Goal: Transaction & Acquisition: Purchase product/service

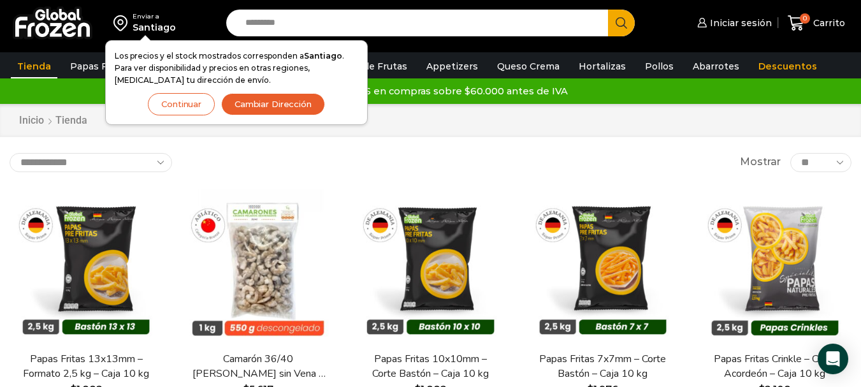
click at [270, 96] on button "Cambiar Dirección" at bounding box center [273, 104] width 104 height 22
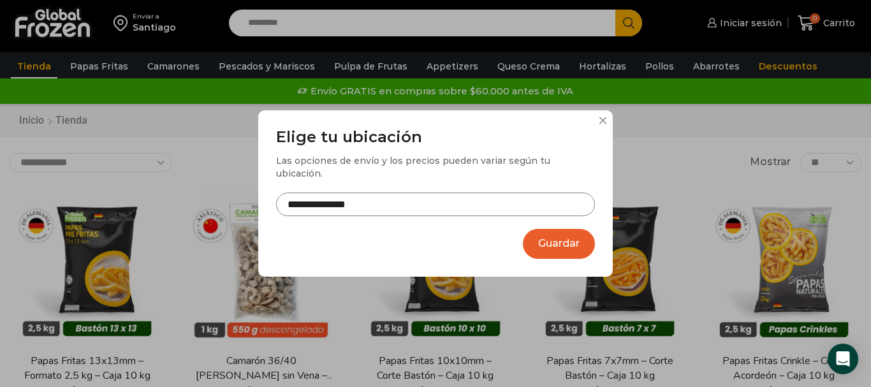
click at [426, 203] on input "**********" at bounding box center [435, 205] width 319 height 24
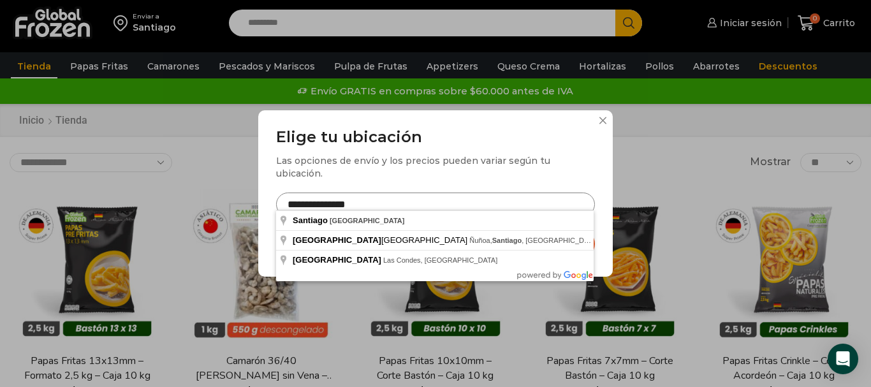
click at [426, 203] on input "**********" at bounding box center [435, 205] width 319 height 24
click at [410, 200] on input "**********" at bounding box center [435, 205] width 319 height 24
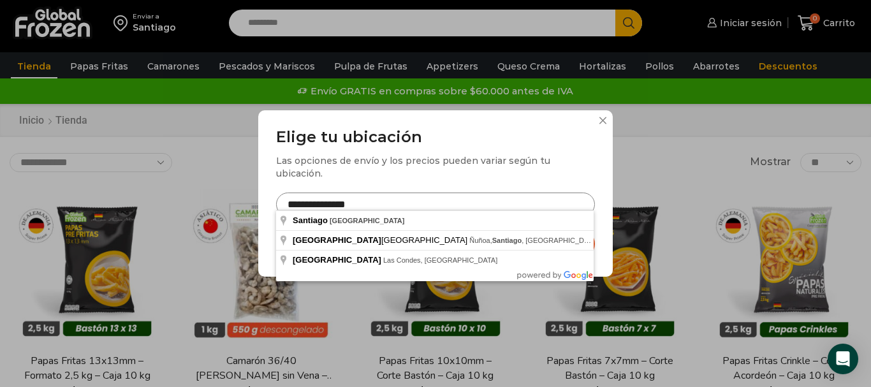
click at [410, 200] on input "**********" at bounding box center [435, 205] width 319 height 24
drag, startPoint x: 410, startPoint y: 200, endPoint x: 307, endPoint y: 189, distance: 103.1
click at [276, 186] on div "**********" at bounding box center [435, 178] width 319 height 101
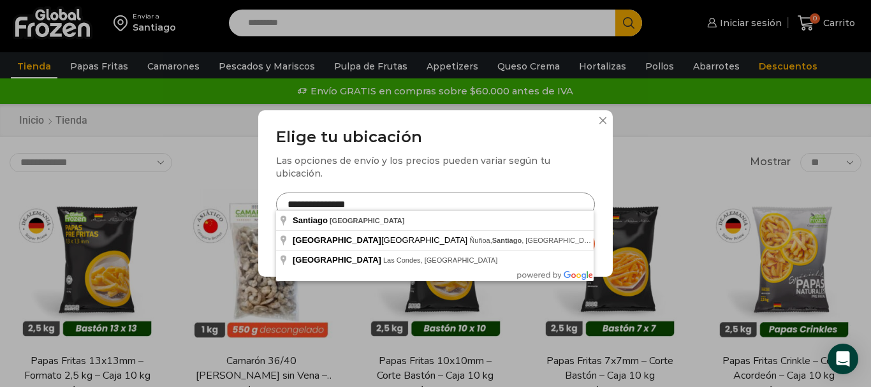
click at [316, 193] on input "**********" at bounding box center [435, 205] width 319 height 24
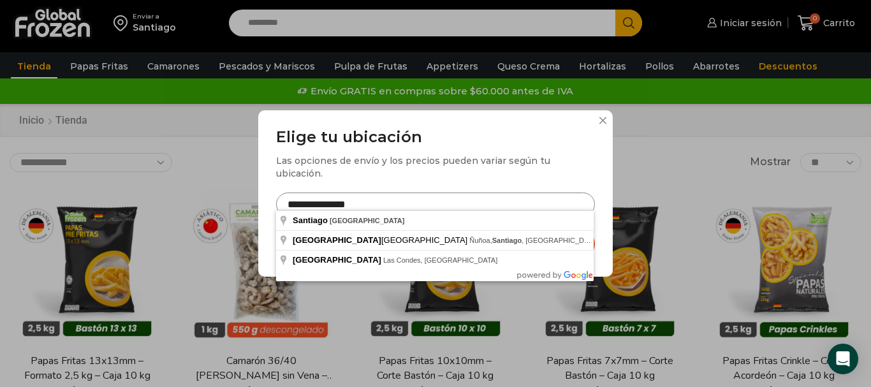
click at [385, 194] on input "**********" at bounding box center [435, 205] width 319 height 24
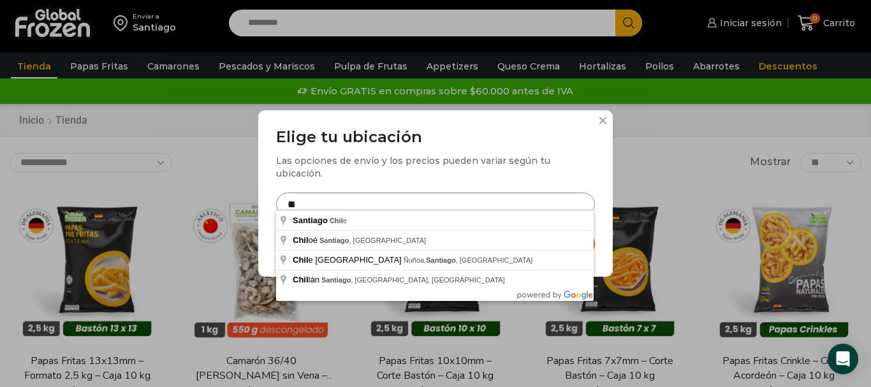
type input "*"
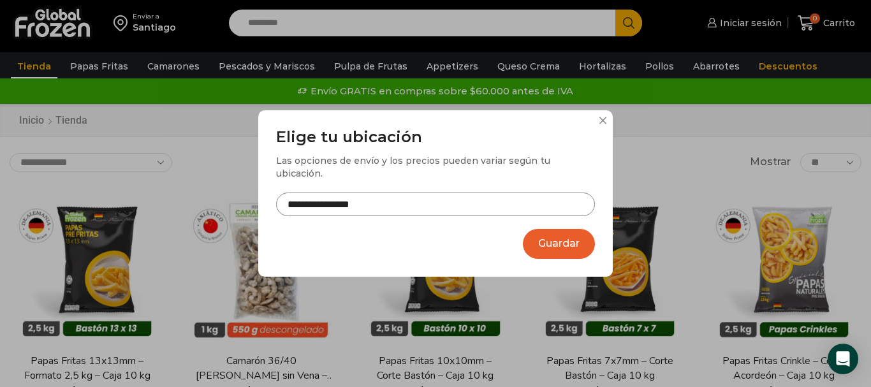
type input "**********"
click at [569, 229] on button "Guardar" at bounding box center [559, 244] width 72 height 30
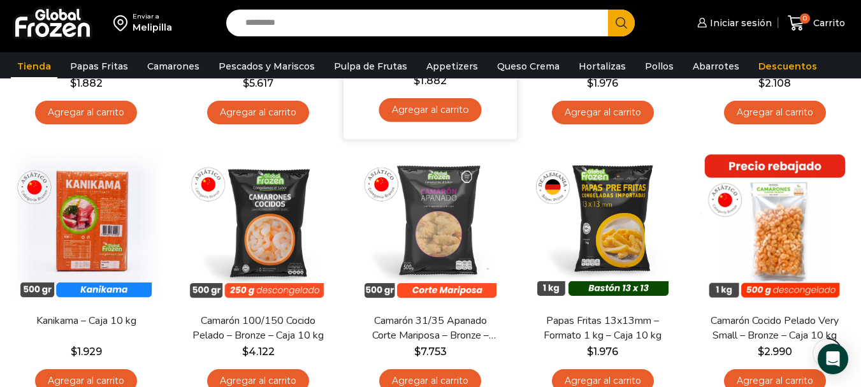
scroll to position [319, 0]
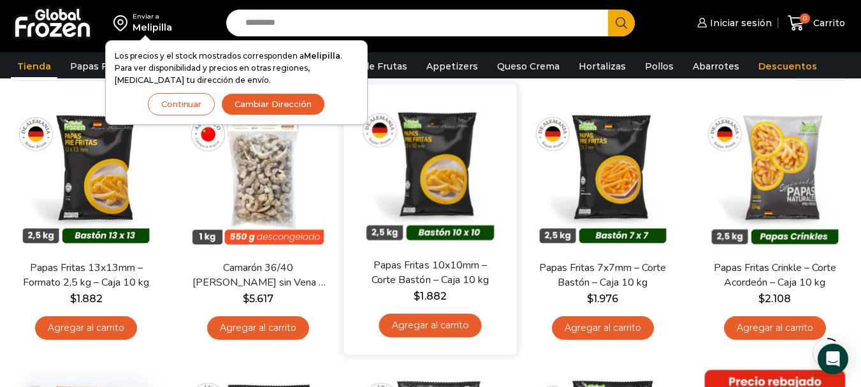
scroll to position [127, 0]
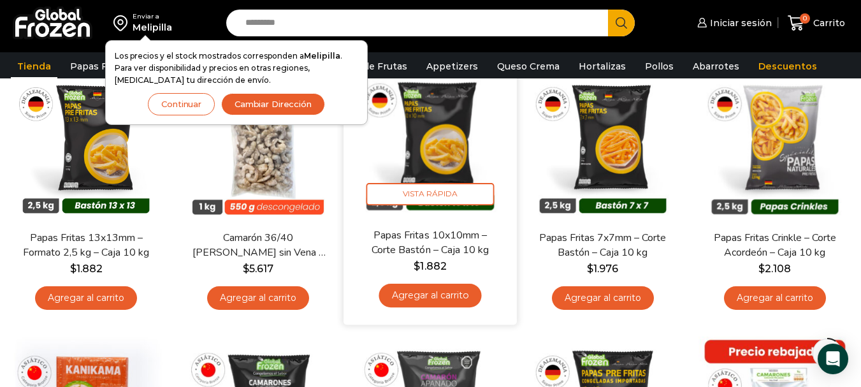
click at [435, 300] on link "Agregar al carrito" at bounding box center [430, 296] width 103 height 24
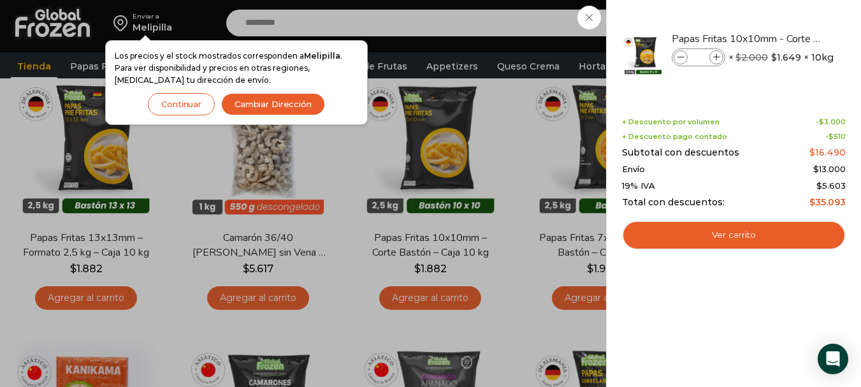
click at [785, 38] on div "1 Carrito 1 1 Shopping Cart *" at bounding box center [817, 23] width 64 height 30
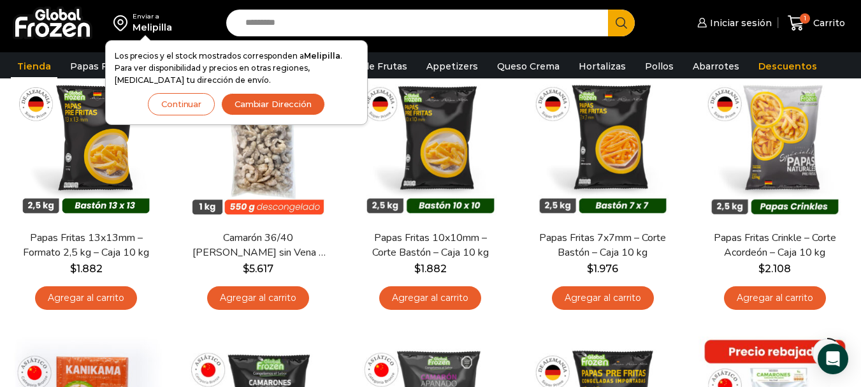
click at [174, 110] on button "Continuar" at bounding box center [181, 104] width 67 height 22
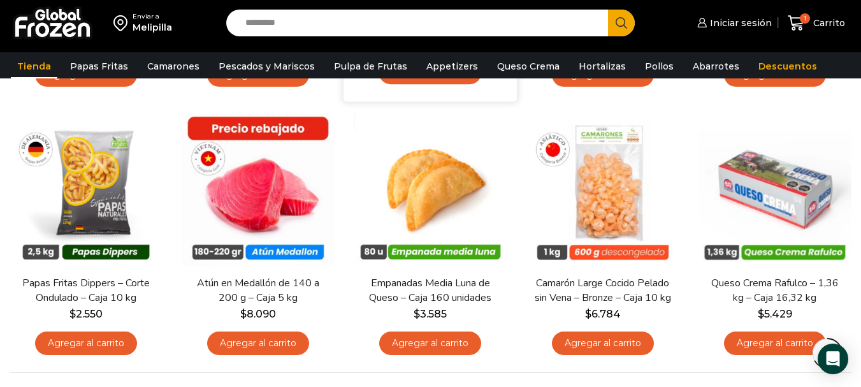
scroll to position [892, 0]
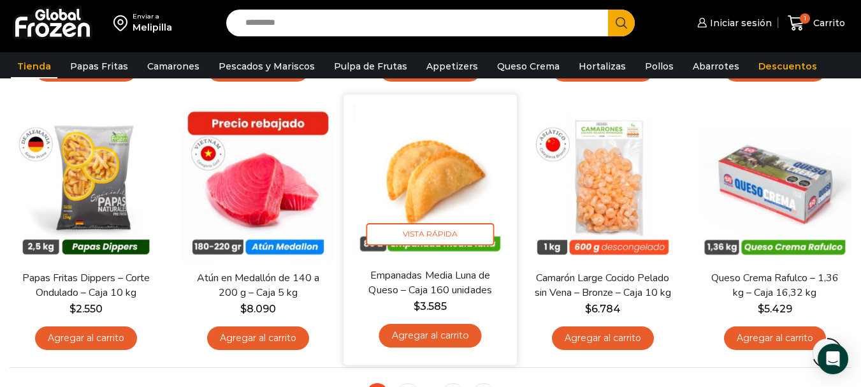
click at [418, 332] on link "Agregar al carrito" at bounding box center [430, 336] width 103 height 24
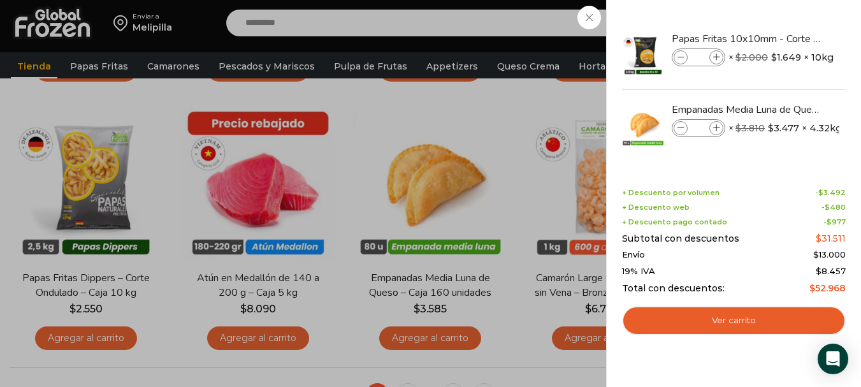
click at [785, 38] on div "2 Carrito 2 2 Shopping Cart *" at bounding box center [817, 23] width 64 height 30
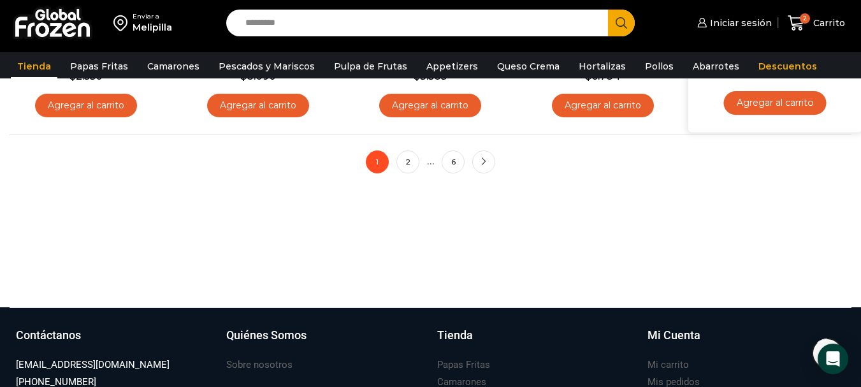
scroll to position [1147, 0]
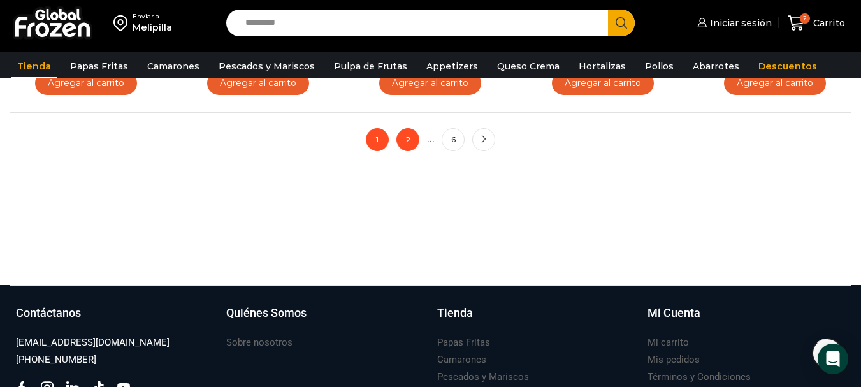
click at [410, 142] on link "2" at bounding box center [408, 139] width 23 height 23
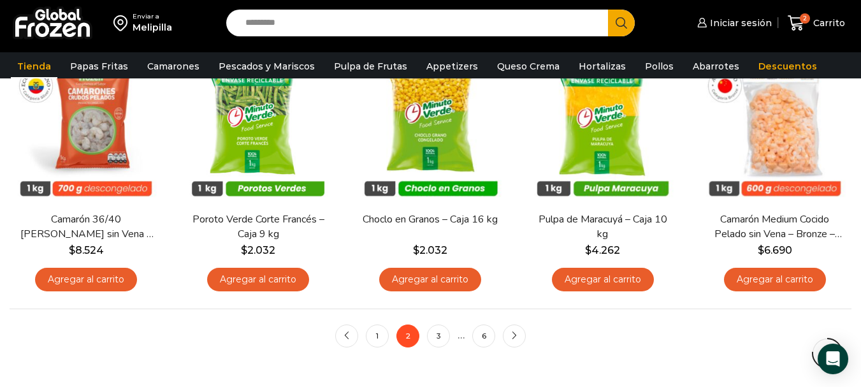
scroll to position [1020, 0]
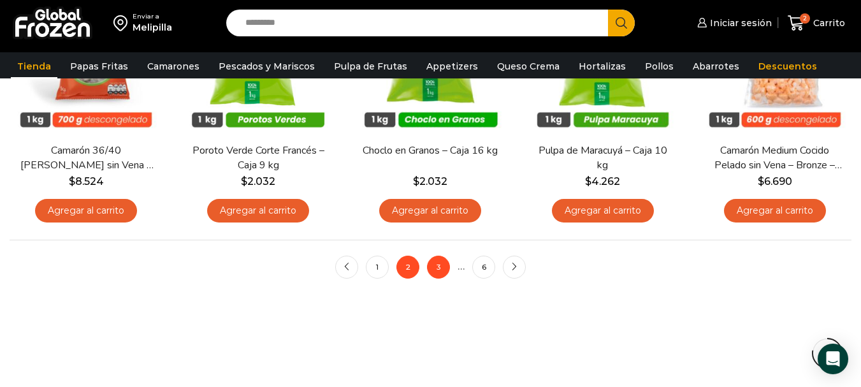
click at [444, 266] on link "3" at bounding box center [438, 267] width 23 height 23
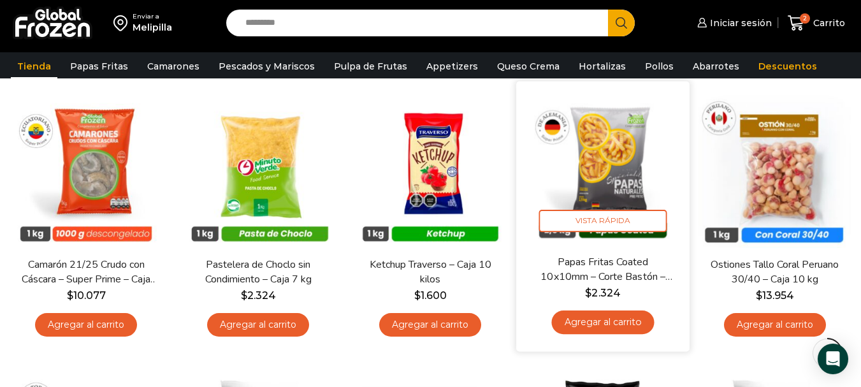
scroll to position [701, 0]
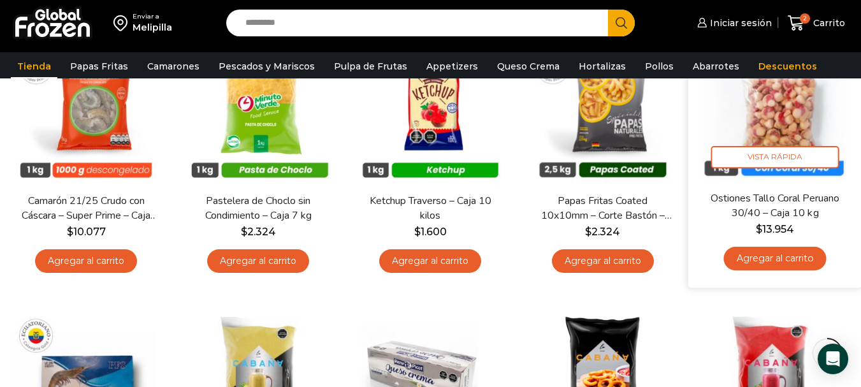
click at [764, 255] on link "Agregar al carrito" at bounding box center [775, 259] width 103 height 24
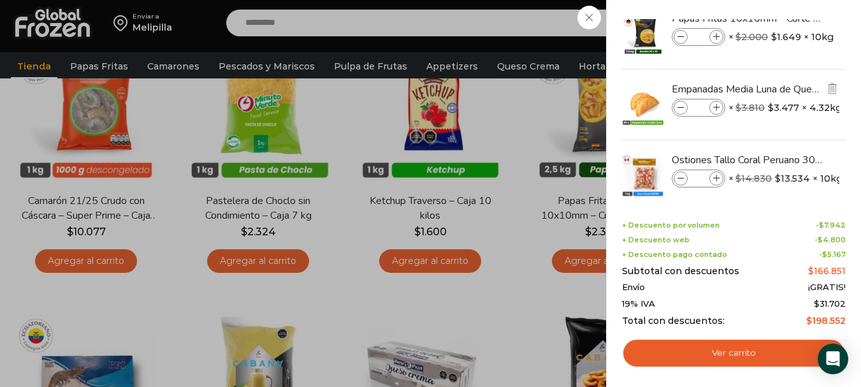
scroll to position [38, 0]
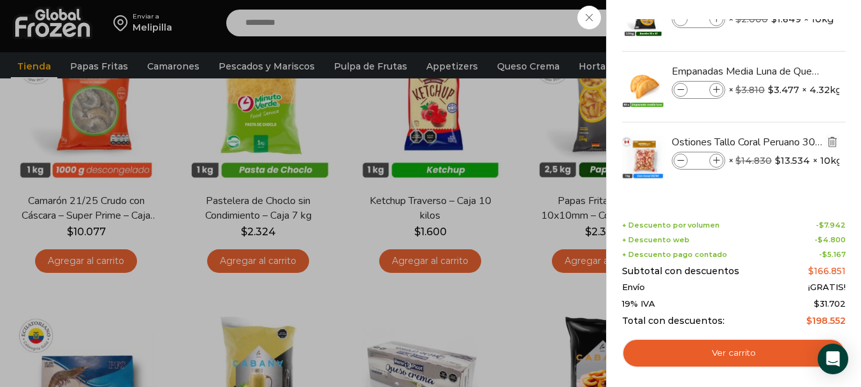
click at [832, 144] on img "Eliminar Ostiones Tallo Coral Peruano 30/40 - Caja 10 kg del carrito" at bounding box center [832, 141] width 11 height 11
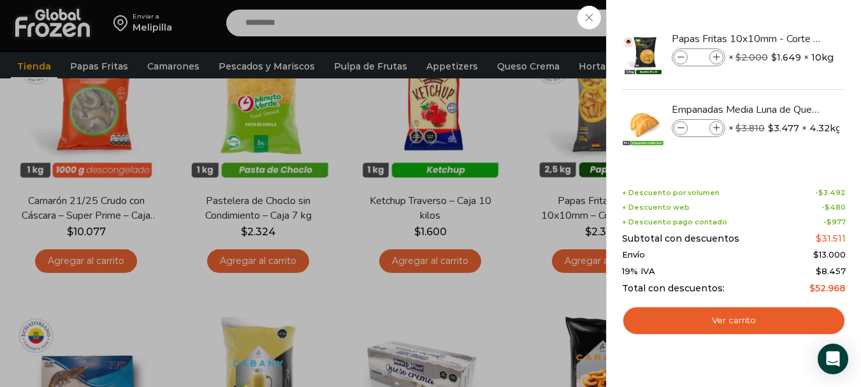
scroll to position [0, 0]
click at [785, 38] on div "2 Carrito 2 2 Shopping Cart *" at bounding box center [817, 23] width 64 height 30
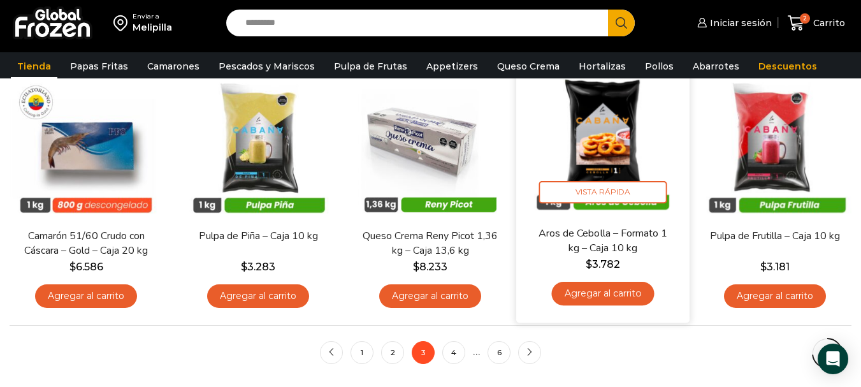
scroll to position [956, 0]
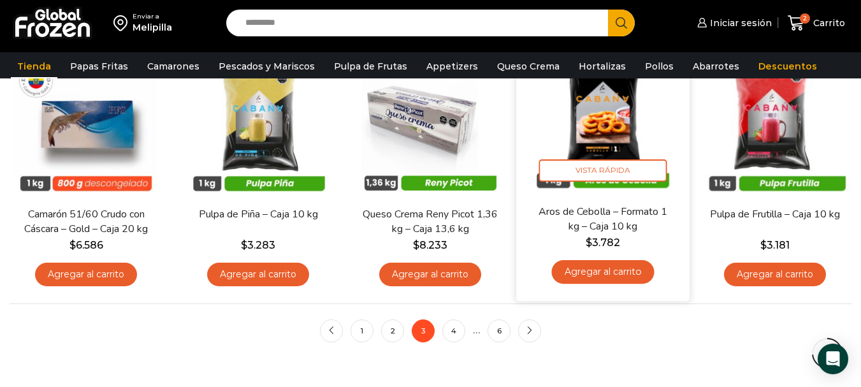
click at [589, 279] on link "Agregar al carrito" at bounding box center [602, 272] width 103 height 24
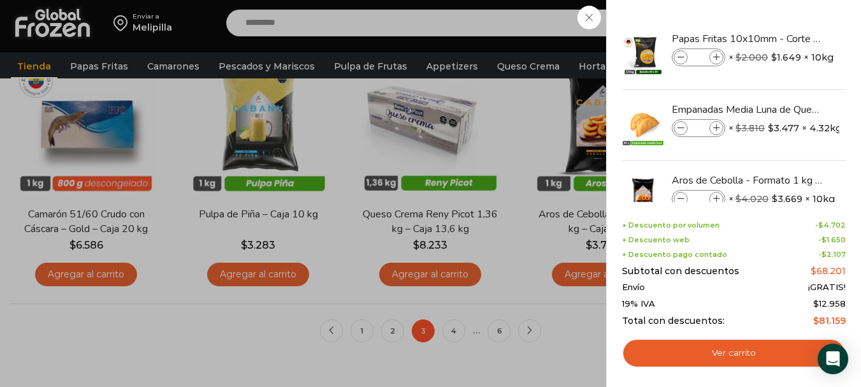
click at [785, 38] on div "3 Carrito 3 3 Shopping Cart *" at bounding box center [817, 23] width 64 height 30
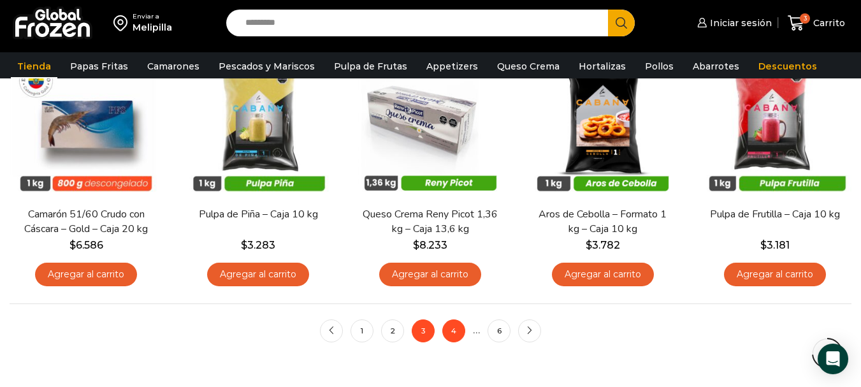
click at [458, 335] on link "4" at bounding box center [453, 330] width 23 height 23
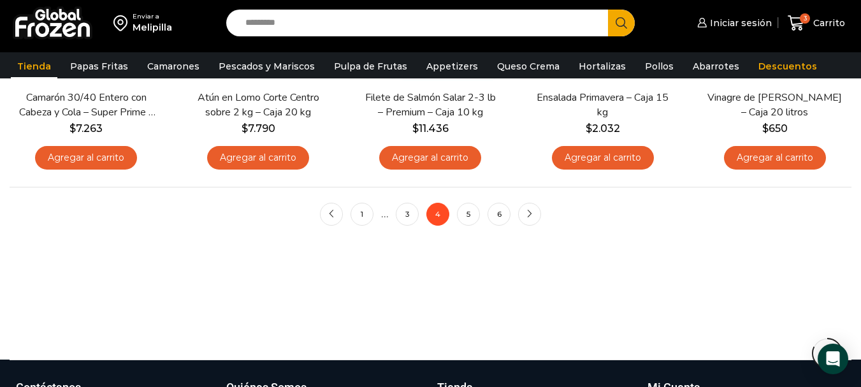
scroll to position [1084, 0]
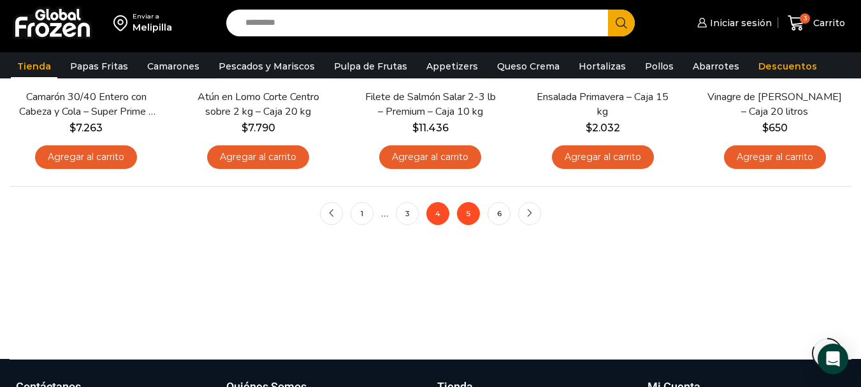
click at [473, 214] on link "5" at bounding box center [468, 213] width 23 height 23
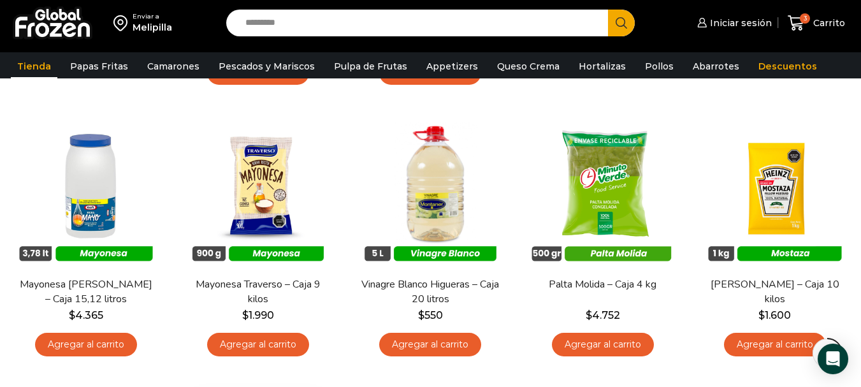
scroll to position [382, 0]
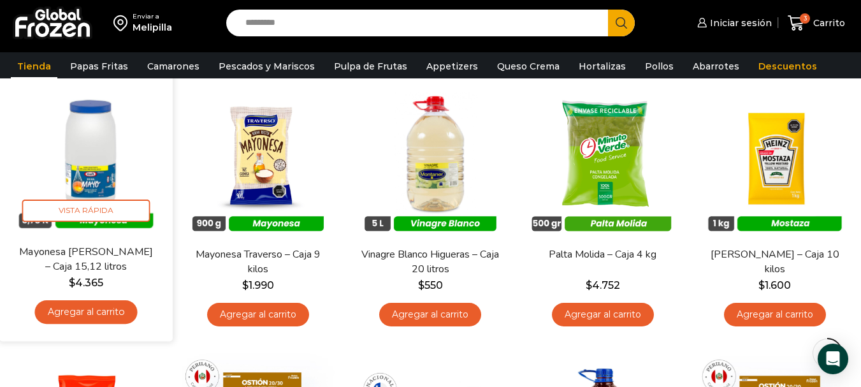
click at [78, 311] on link "Agregar al carrito" at bounding box center [86, 312] width 103 height 24
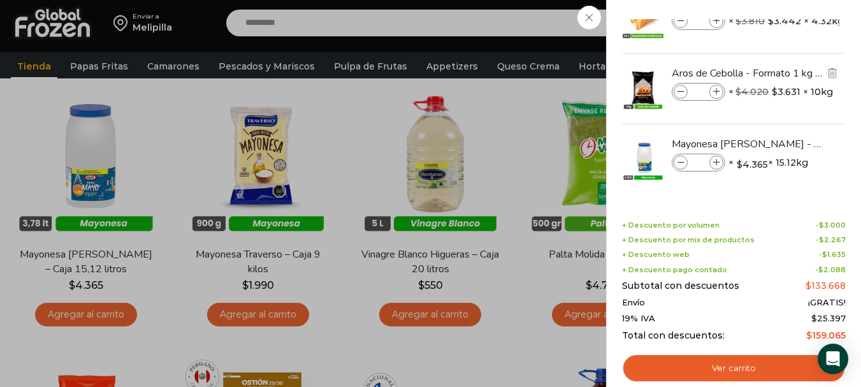
scroll to position [109, 0]
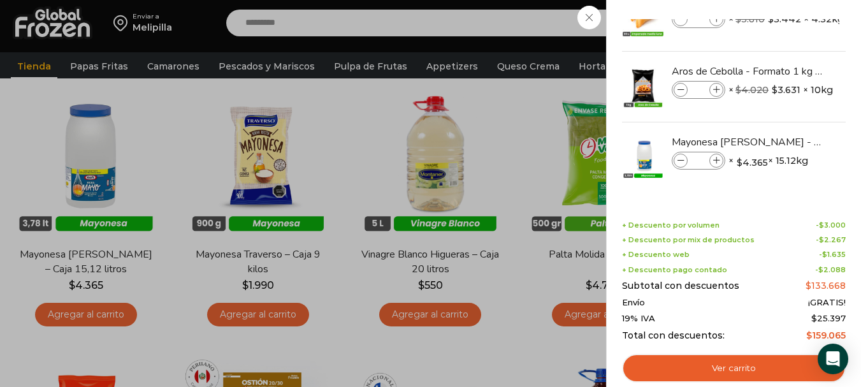
click at [785, 38] on div "4 [GEOGRAPHIC_DATA] 4 4 Shopping Cart *" at bounding box center [817, 23] width 64 height 30
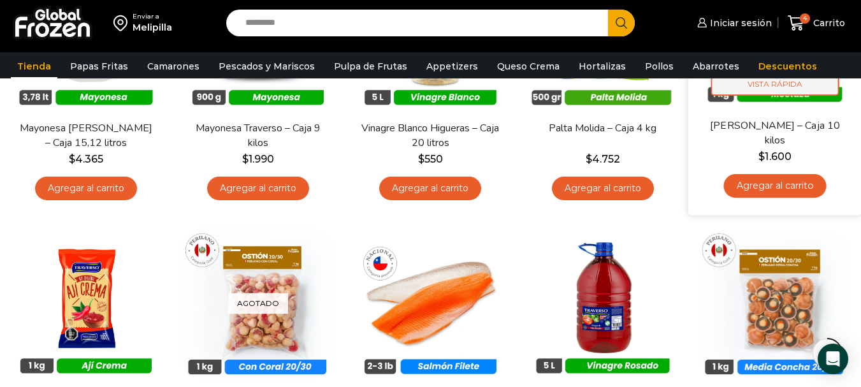
scroll to position [510, 0]
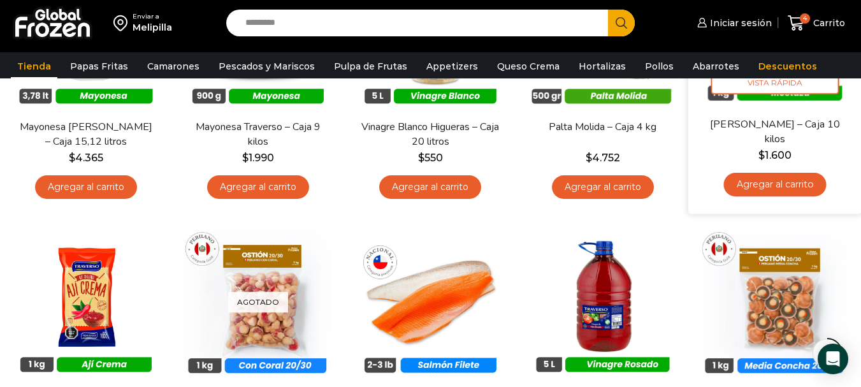
click at [778, 184] on link "Agregar al carrito" at bounding box center [775, 185] width 103 height 24
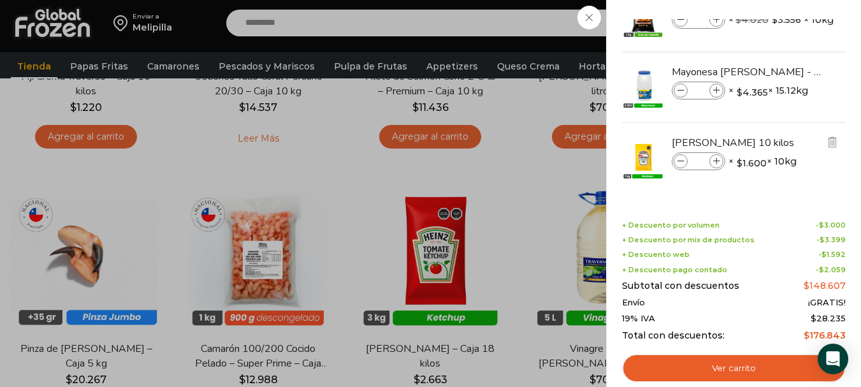
scroll to position [180, 0]
click at [785, 38] on div "5 [GEOGRAPHIC_DATA] 5 5 Shopping Cart *" at bounding box center [817, 23] width 64 height 30
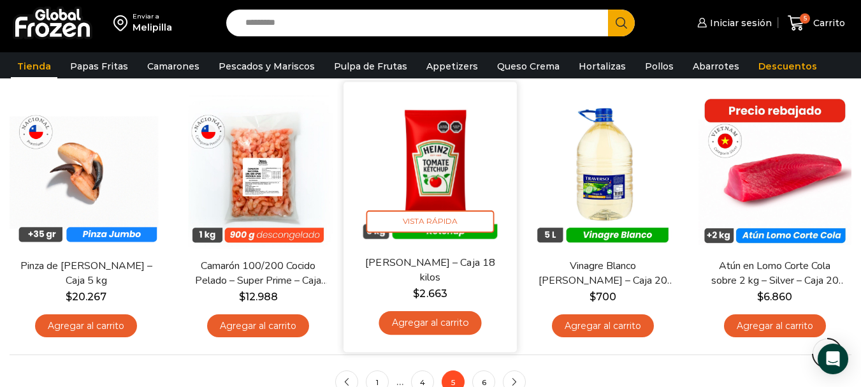
scroll to position [1020, 0]
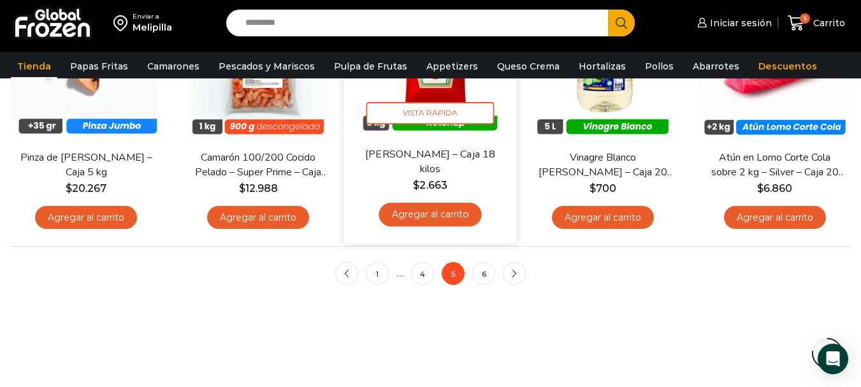
click at [415, 208] on link "Agregar al carrito" at bounding box center [430, 215] width 103 height 24
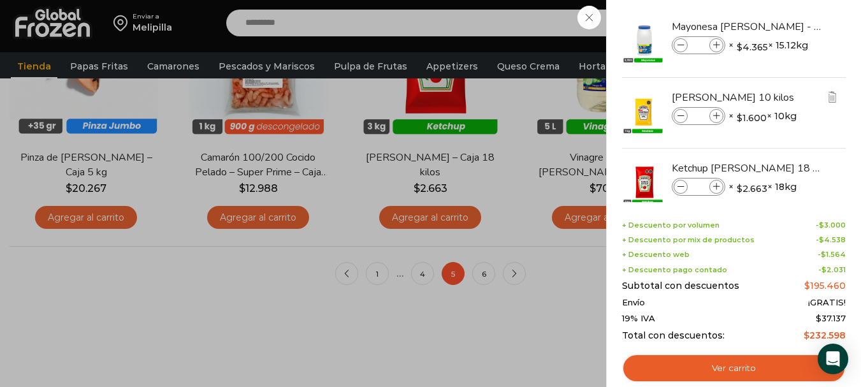
scroll to position [251, 0]
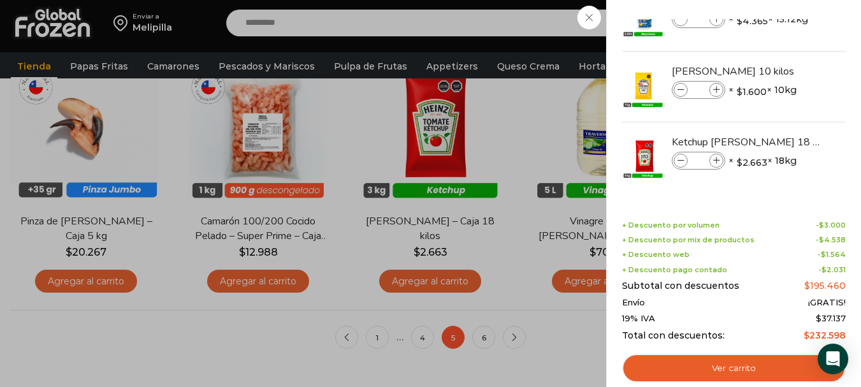
click at [785, 38] on div "6 [GEOGRAPHIC_DATA] 6 6 Shopping Cart *" at bounding box center [817, 23] width 64 height 30
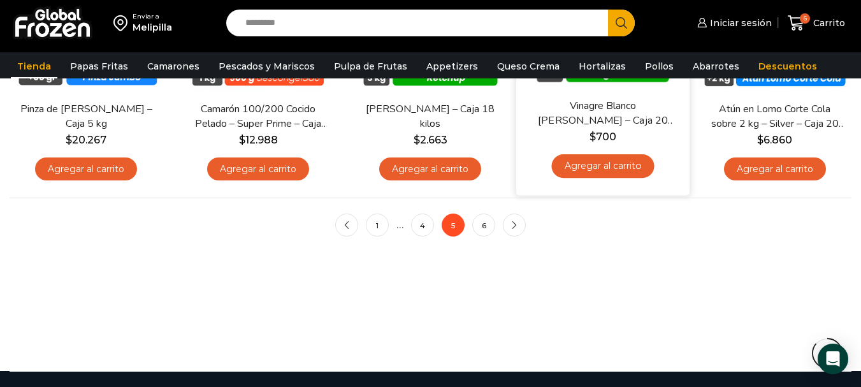
scroll to position [1147, 0]
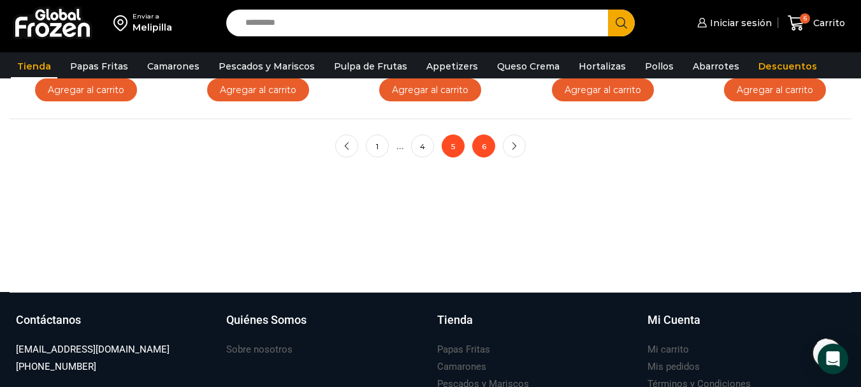
click at [487, 149] on link "6" at bounding box center [483, 146] width 23 height 23
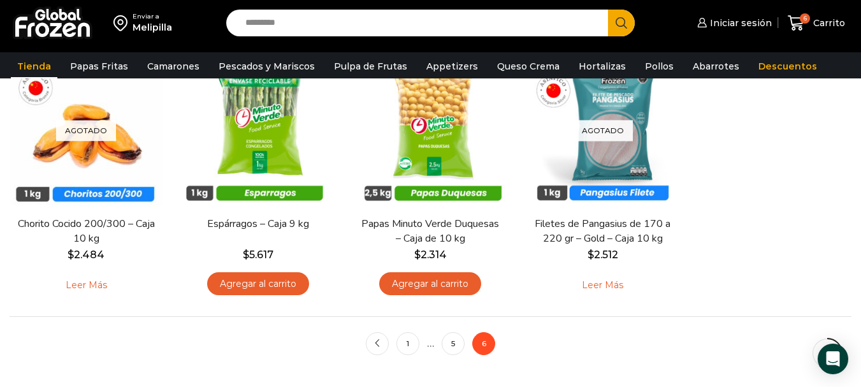
scroll to position [701, 0]
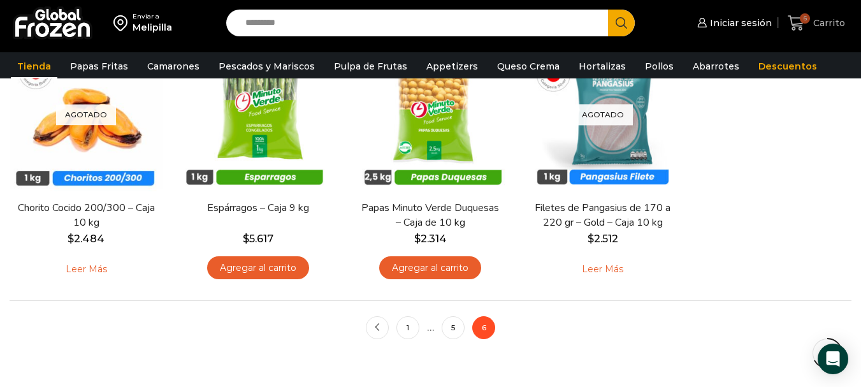
click at [796, 22] on icon at bounding box center [796, 23] width 17 height 17
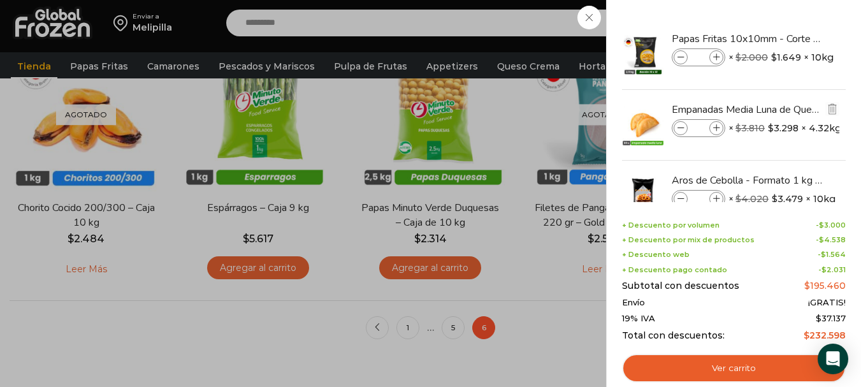
scroll to position [574, 0]
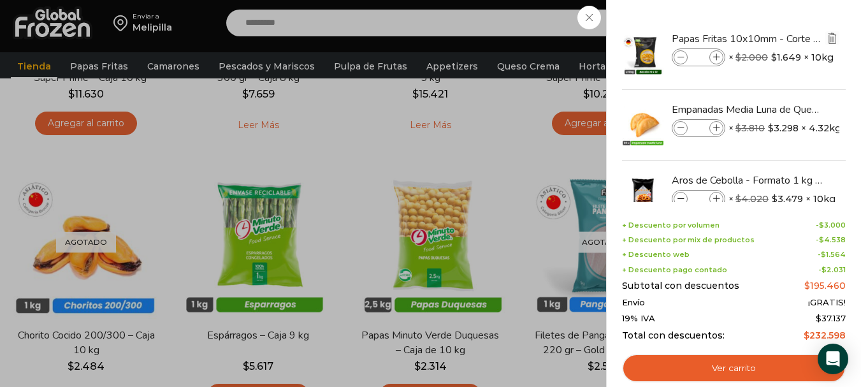
click at [834, 37] on img "Eliminar Papas Fritas 10x10mm - Corte Bastón - Caja 10 kg del carrito" at bounding box center [832, 38] width 11 height 11
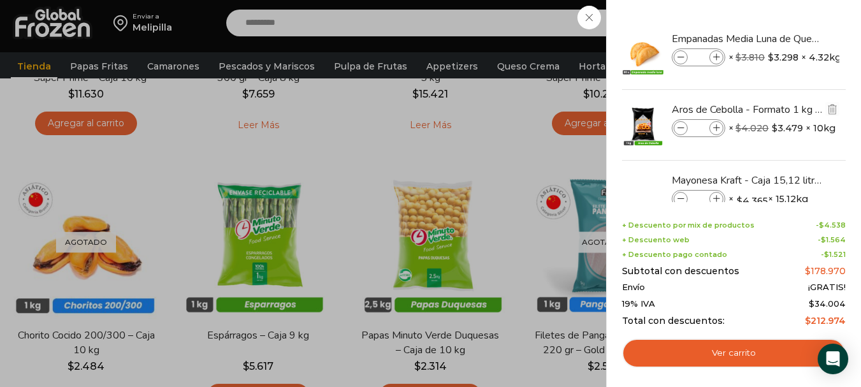
scroll to position [64, 0]
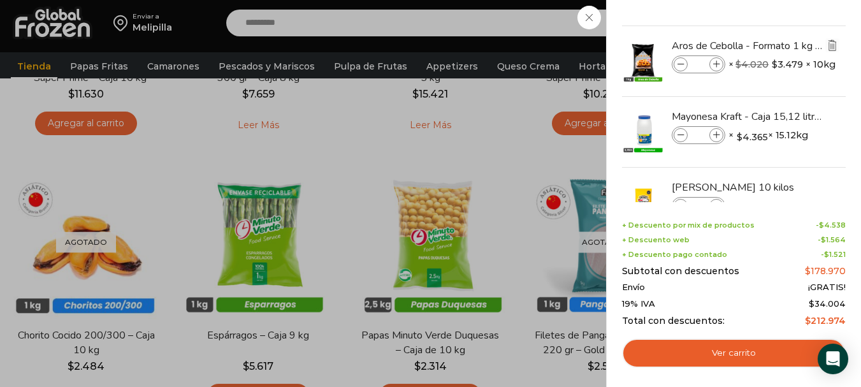
click at [833, 43] on img "Eliminar Aros de Cebolla - Formato 1 kg - Caja 10 kg del carrito" at bounding box center [832, 45] width 11 height 11
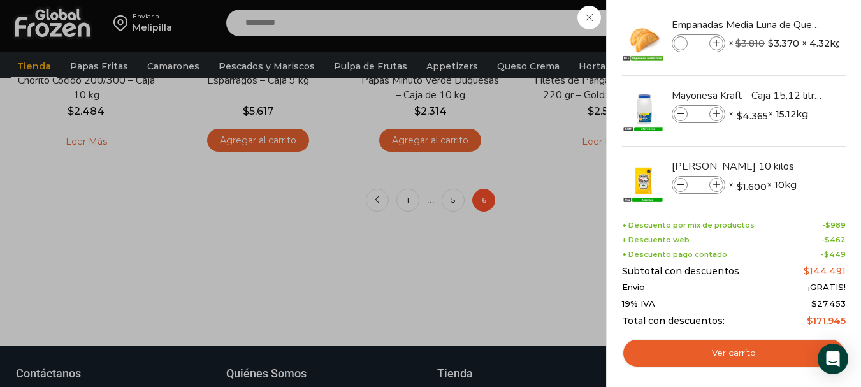
scroll to position [0, 0]
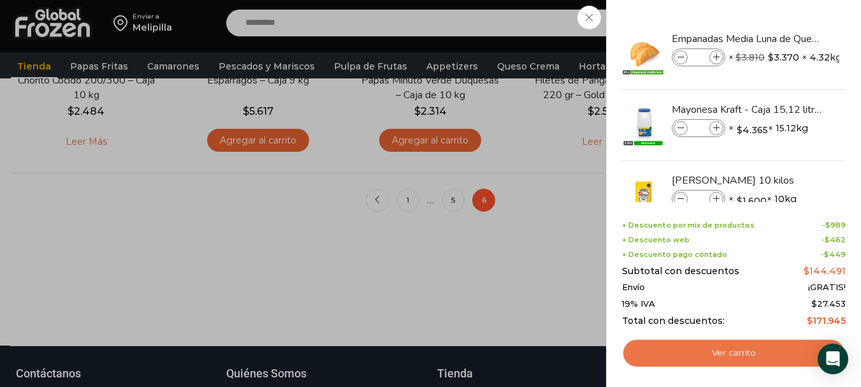
click at [694, 349] on link "Ver carrito" at bounding box center [734, 352] width 224 height 29
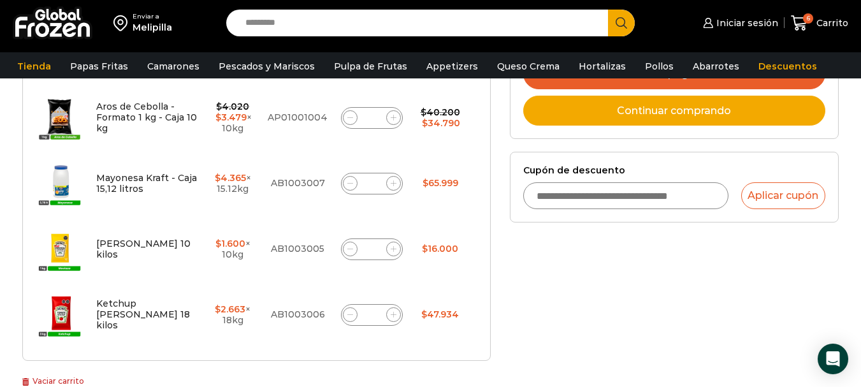
scroll to position [319, 0]
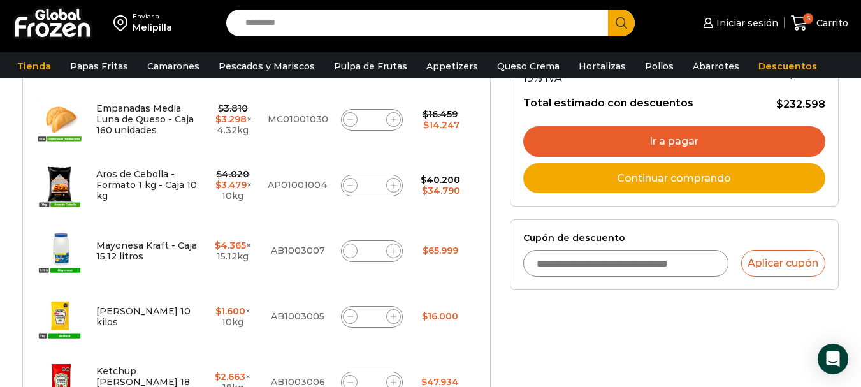
click at [346, 179] on span at bounding box center [350, 185] width 15 height 15
type input "*"
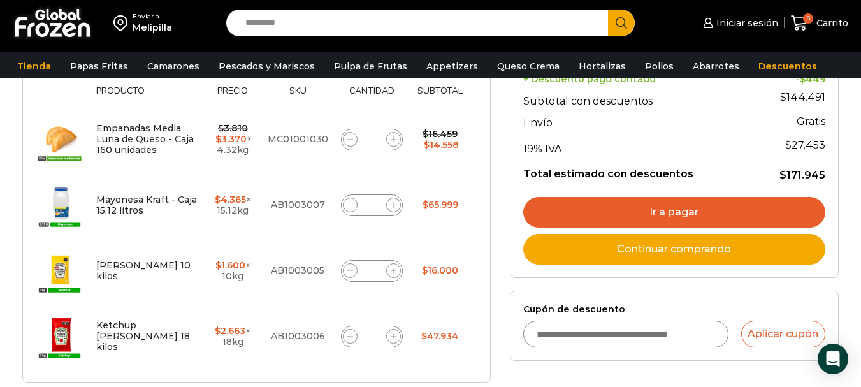
scroll to position [255, 0]
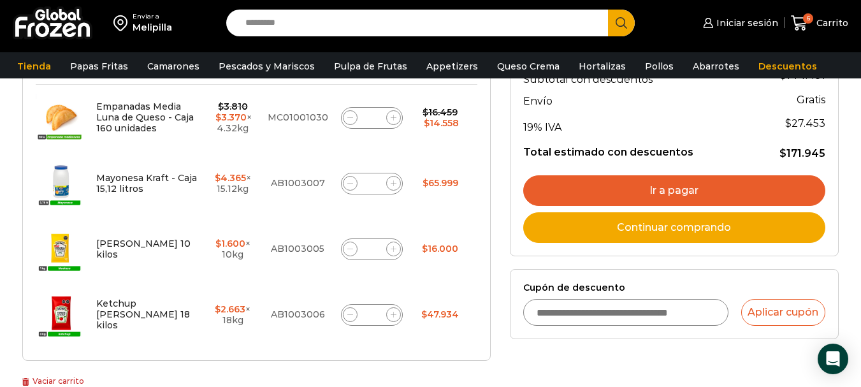
click at [608, 302] on input "Cupón de descuento" at bounding box center [625, 312] width 205 height 27
click at [596, 305] on input "Cupón de descuento" at bounding box center [625, 312] width 205 height 27
